Goal: Information Seeking & Learning: Learn about a topic

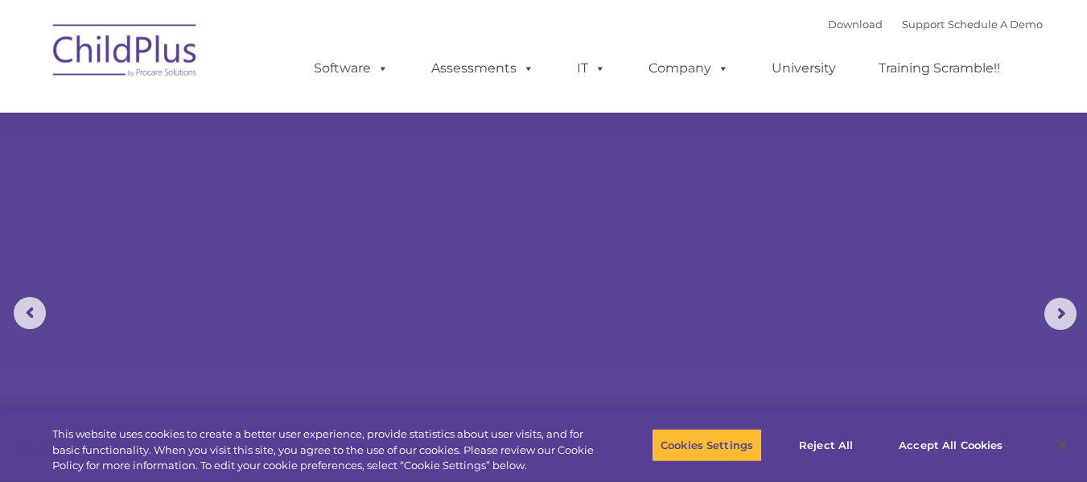
select select "MEDIUM"
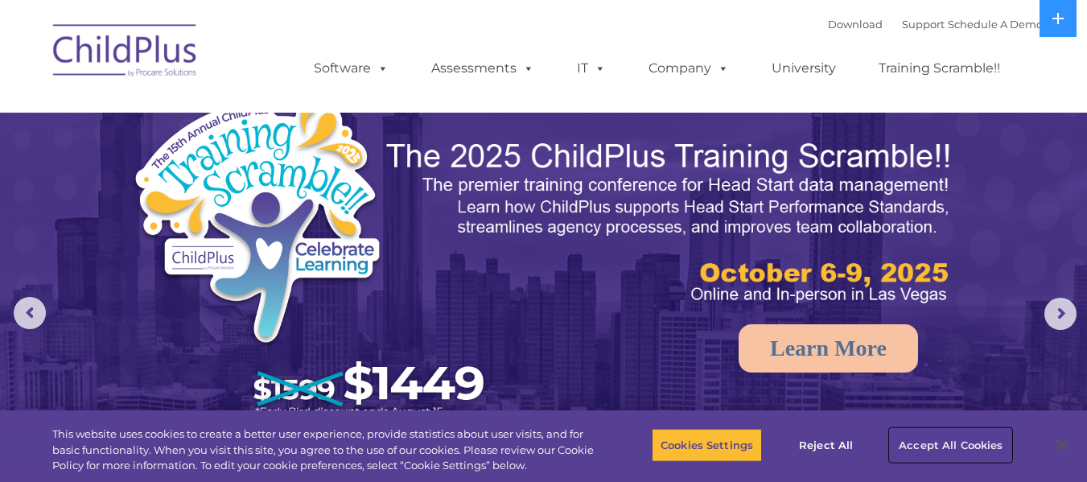
click at [973, 451] on button "Accept All Cookies" at bounding box center [949, 445] width 121 height 34
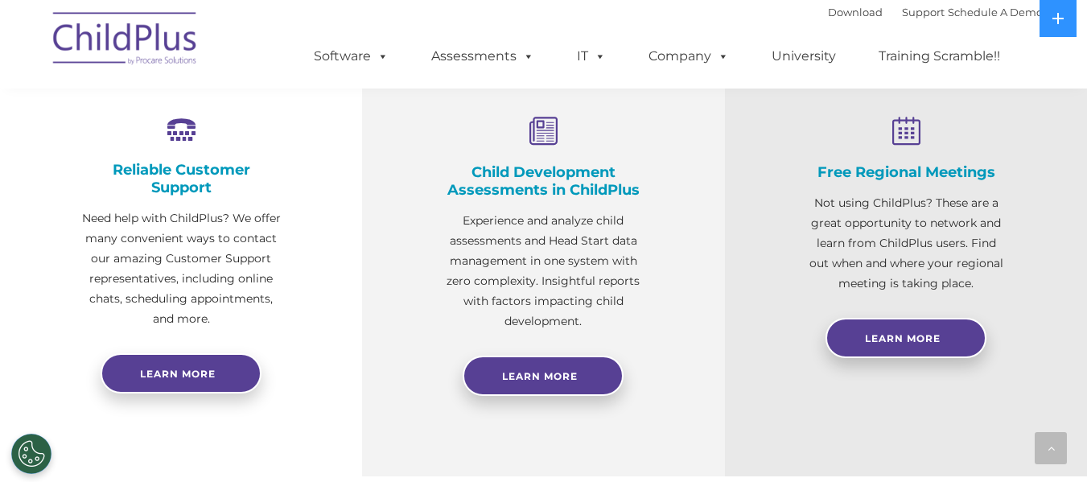
scroll to position [595, 0]
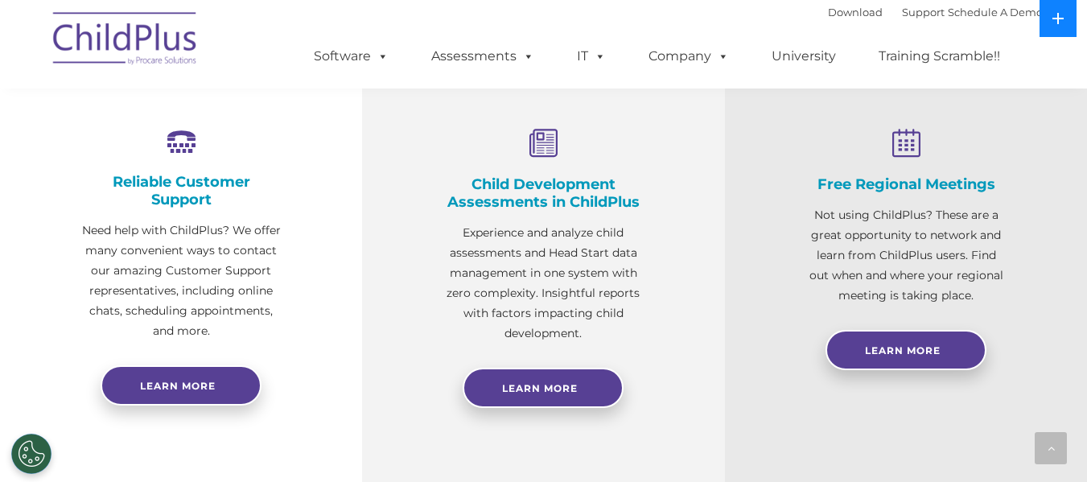
click at [1058, 18] on icon at bounding box center [1057, 18] width 11 height 11
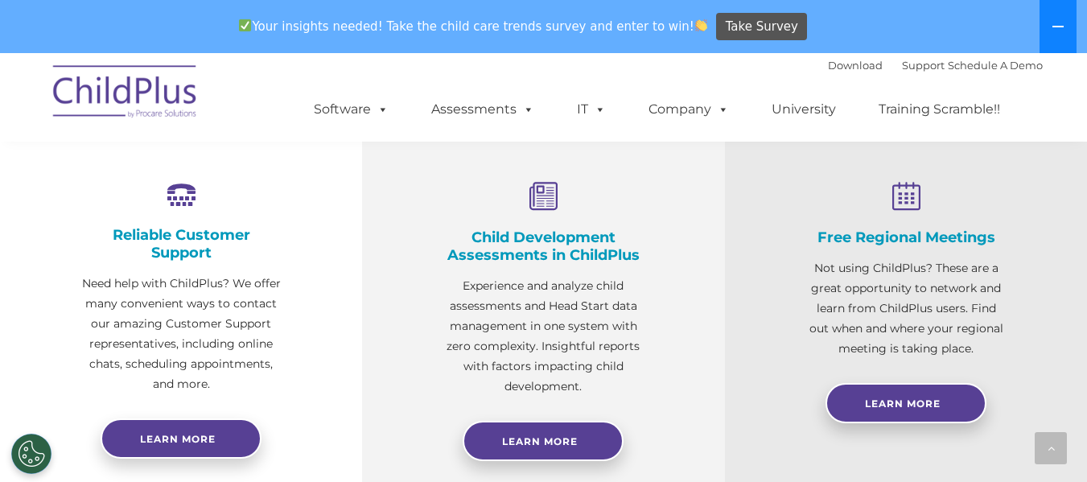
click at [1058, 18] on button at bounding box center [1057, 26] width 37 height 53
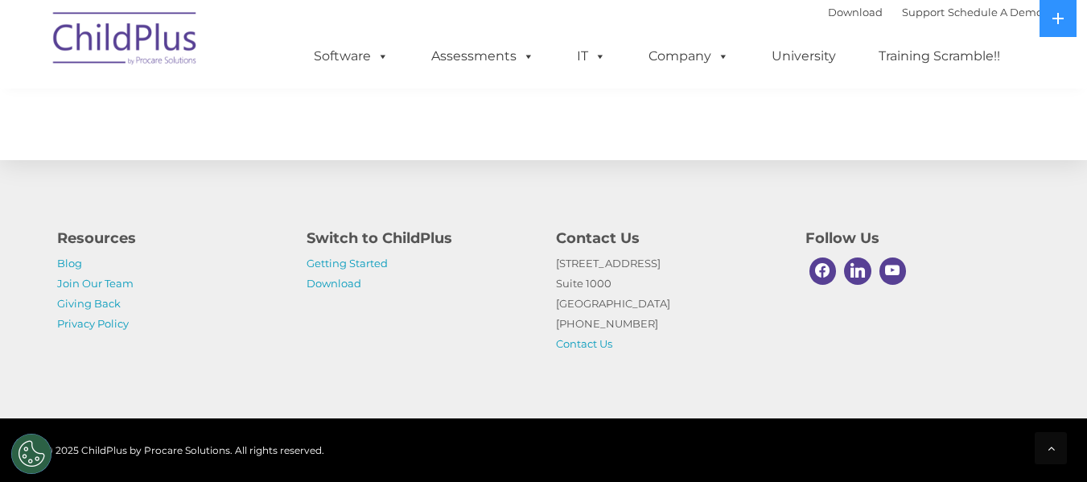
scroll to position [1892, 0]
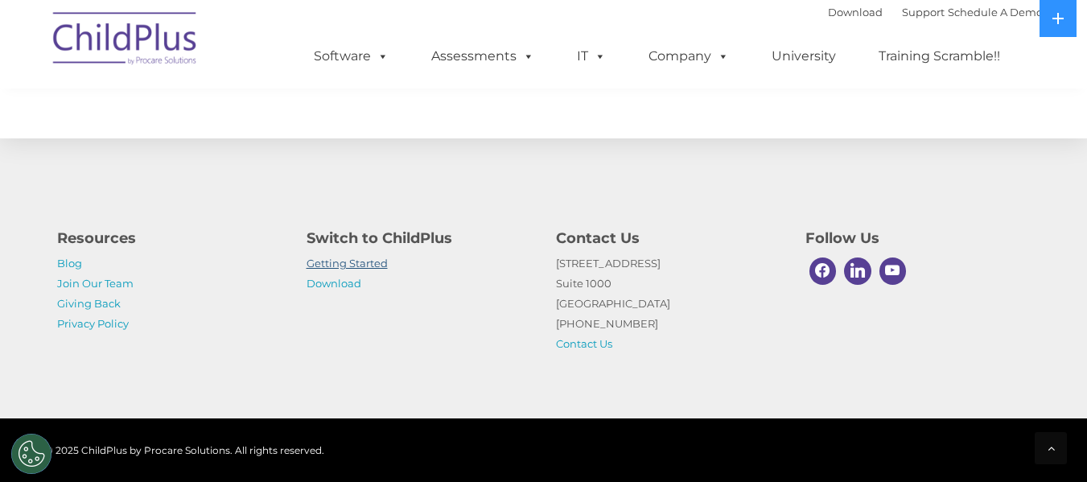
click at [355, 269] on link "Getting Started" at bounding box center [346, 263] width 81 height 13
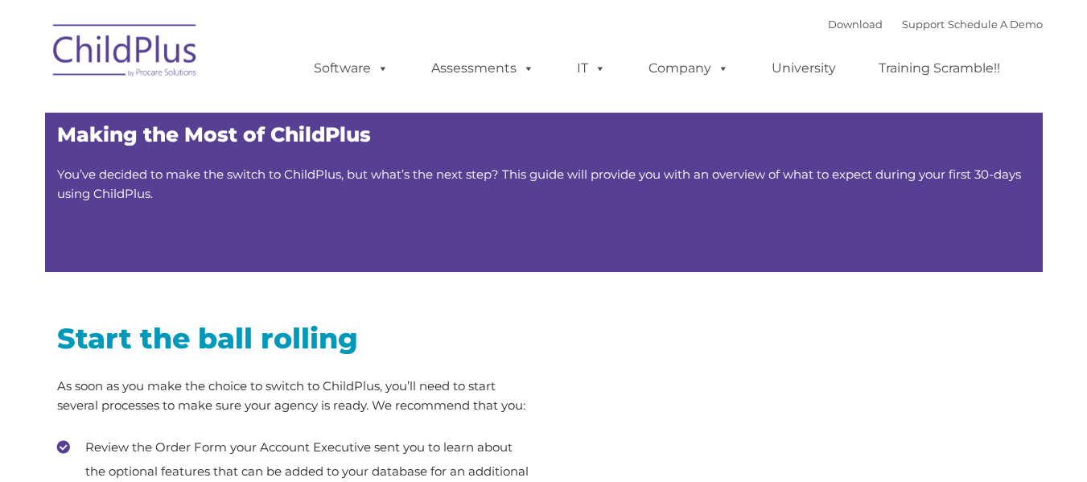
type input ""
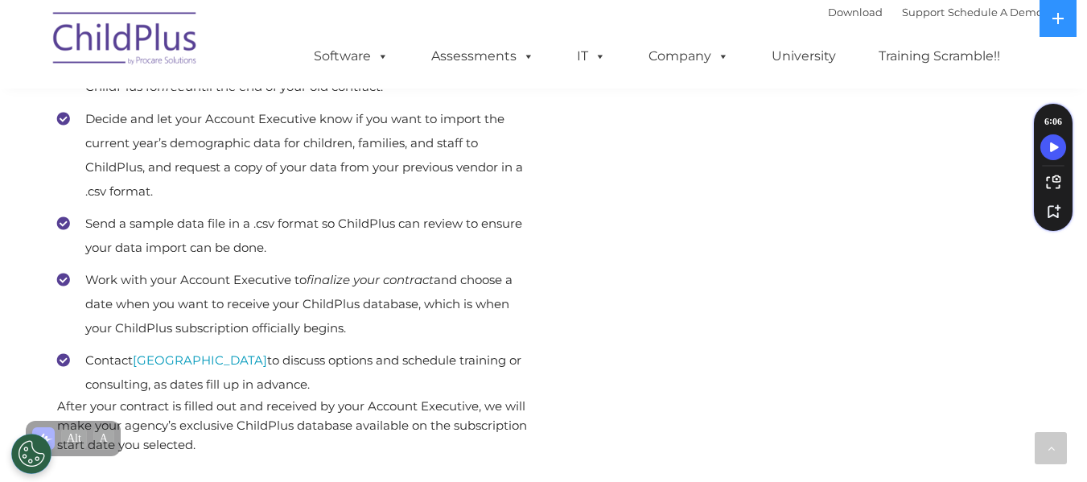
scroll to position [816, 0]
